Goal: Information Seeking & Learning: Learn about a topic

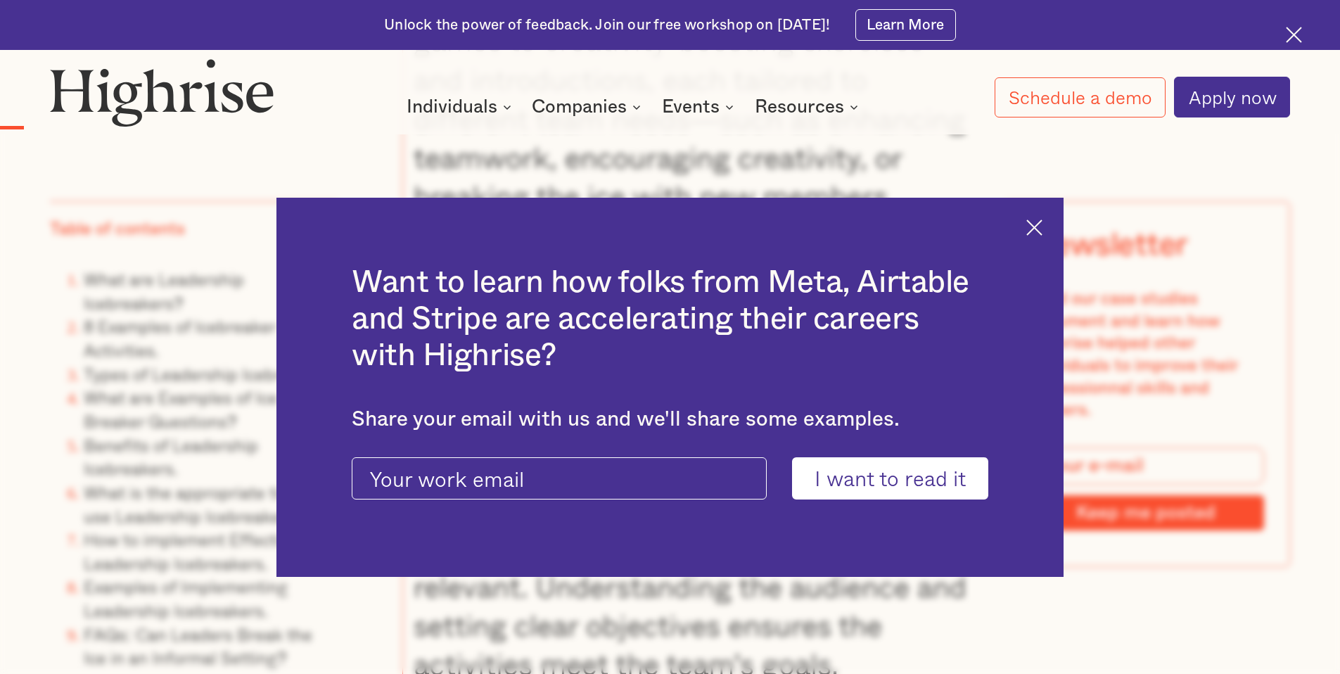
scroll to position [2217, 0]
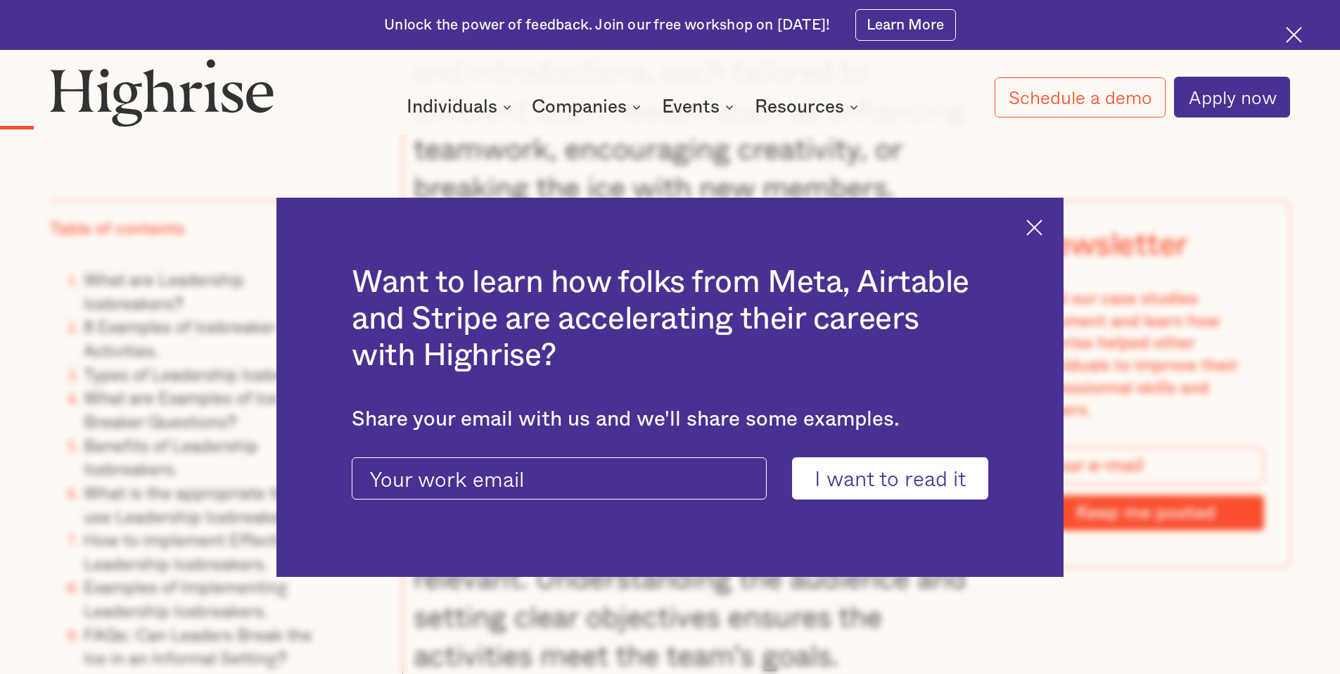
click at [1040, 230] on img at bounding box center [1034, 227] width 16 height 16
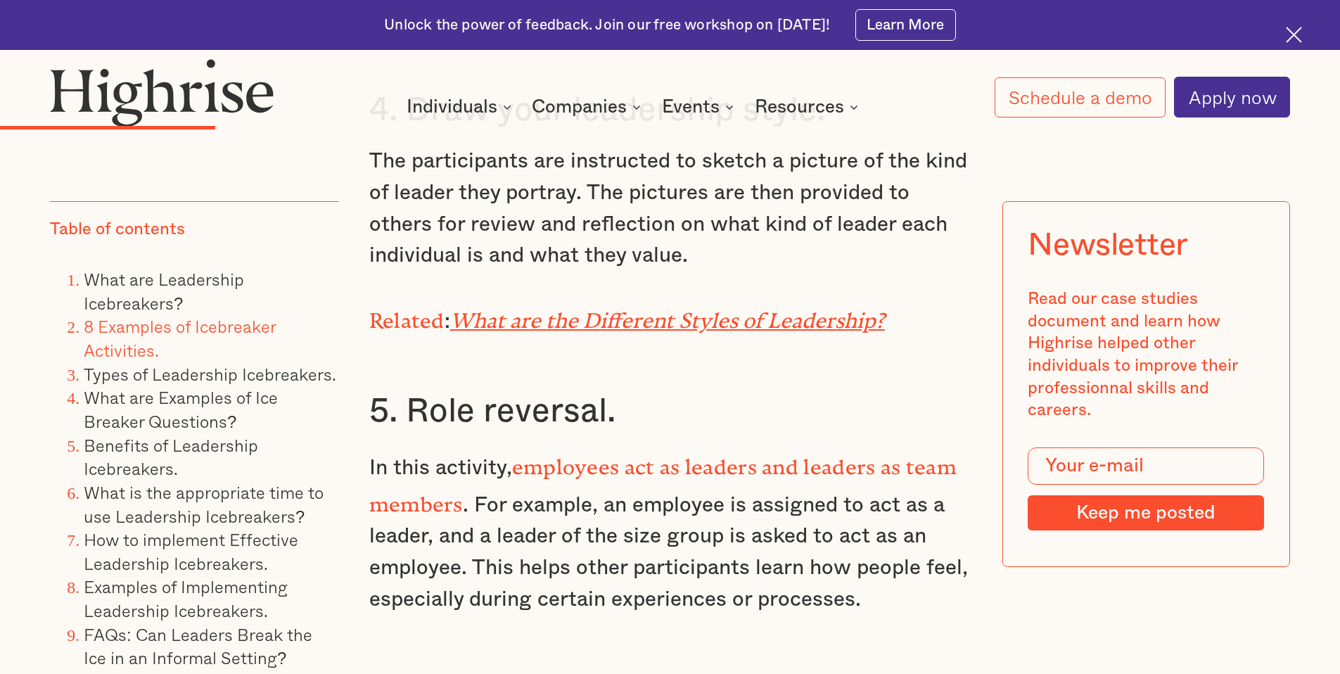
scroll to position [5194, 0]
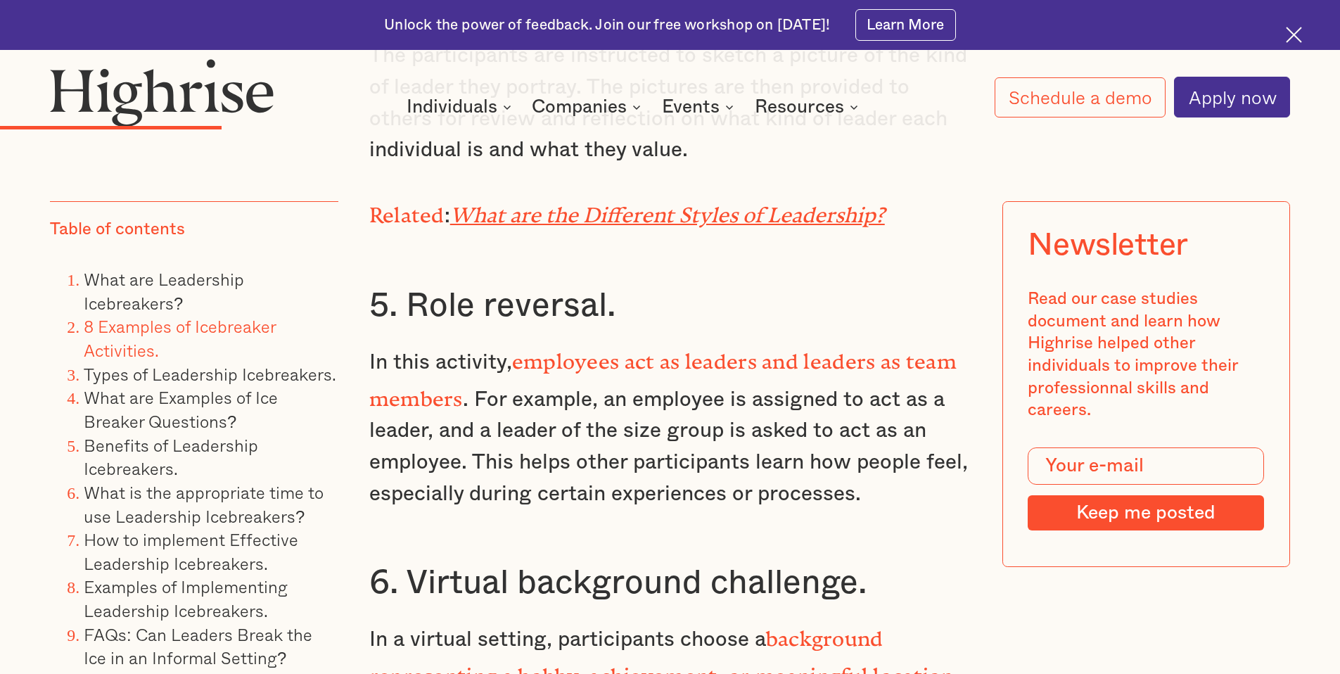
click at [596, 298] on h3 "5. Role reversal." at bounding box center [670, 306] width 602 height 42
click at [597, 300] on h3 "5. Role reversal." at bounding box center [670, 306] width 602 height 42
click at [608, 302] on h3 "5. Role reversal." at bounding box center [670, 306] width 602 height 42
drag, startPoint x: 610, startPoint y: 295, endPoint x: 393, endPoint y: 295, distance: 217.4
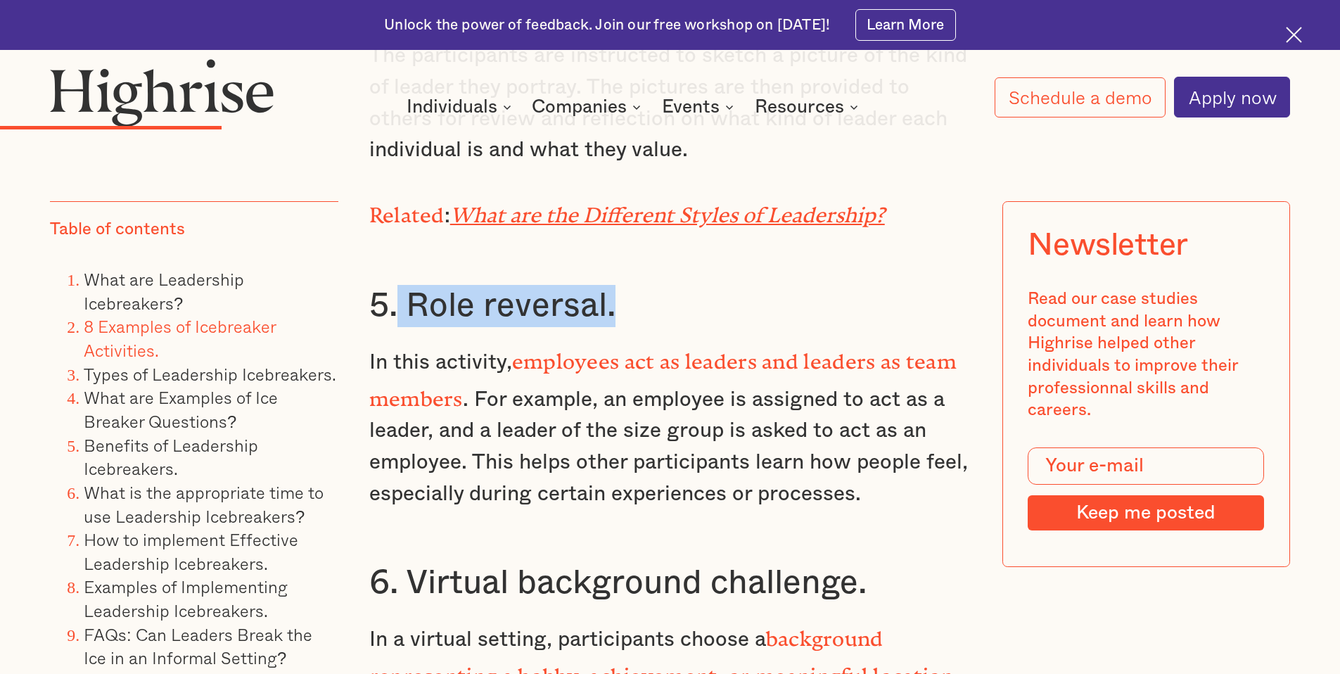
click at [393, 295] on h3 "5. Role reversal." at bounding box center [670, 306] width 602 height 42
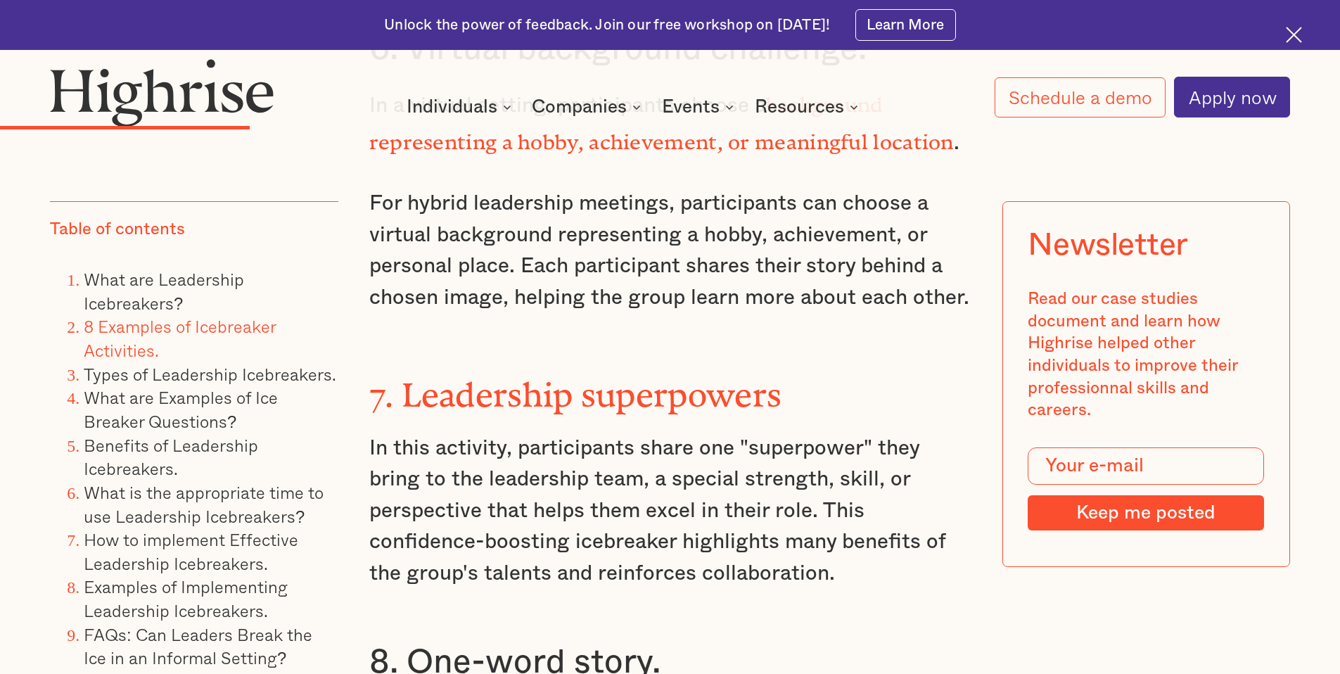
scroll to position [5742, 0]
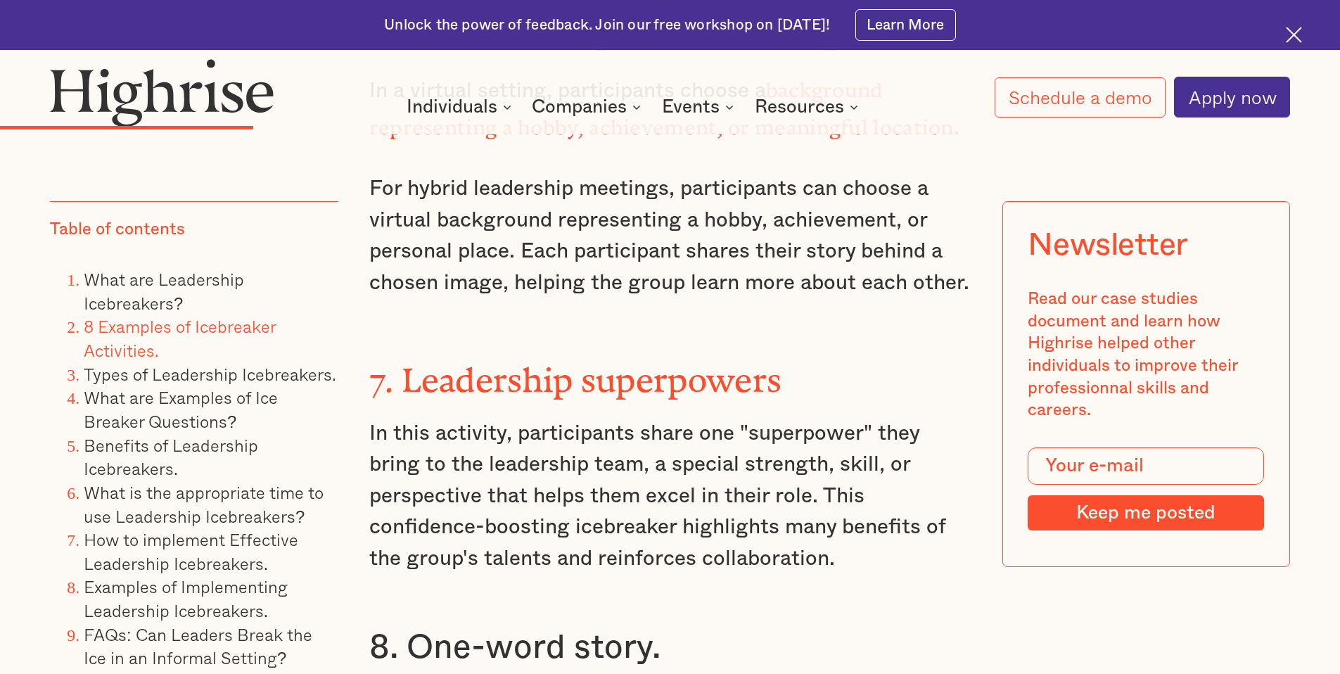
click at [612, 454] on p "In this activity, participants share one "superpower" they bring to the leaders…" at bounding box center [670, 496] width 602 height 157
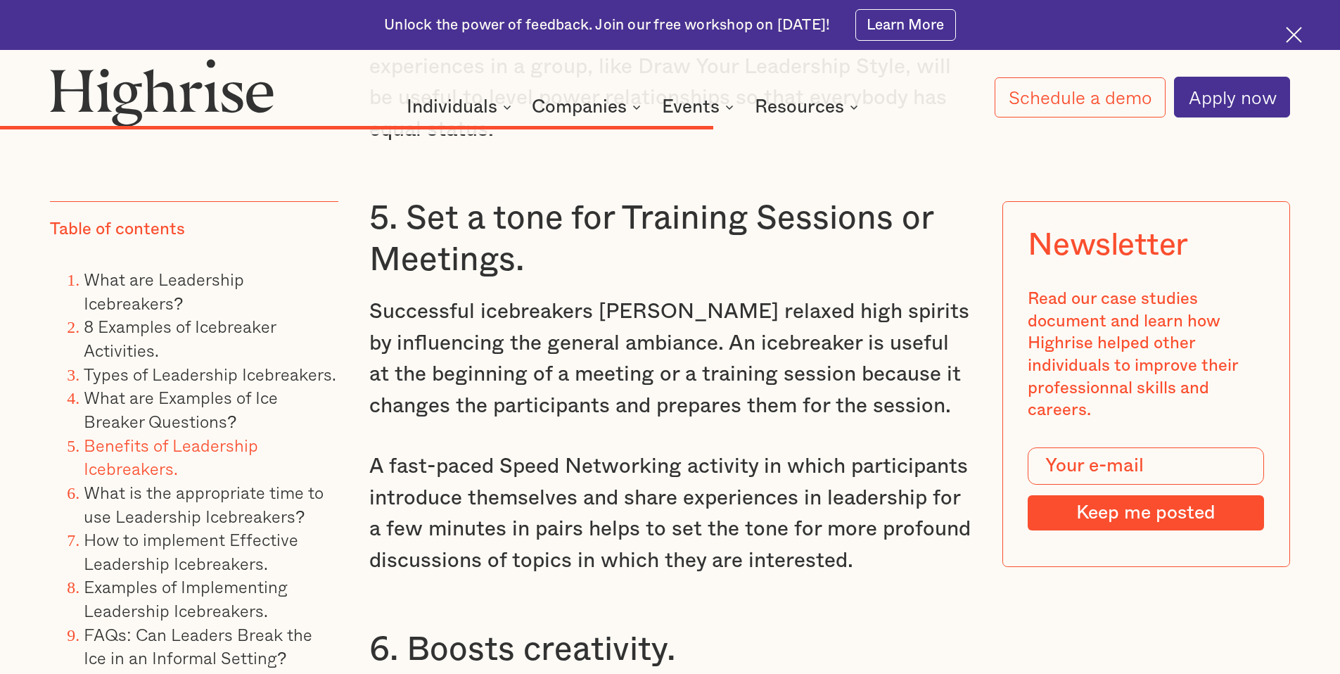
scroll to position [13171, 0]
